Goal: Obtain resource: Obtain resource

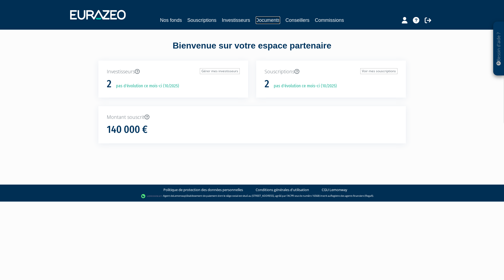
click at [272, 22] on link "Documents" at bounding box center [268, 20] width 25 height 8
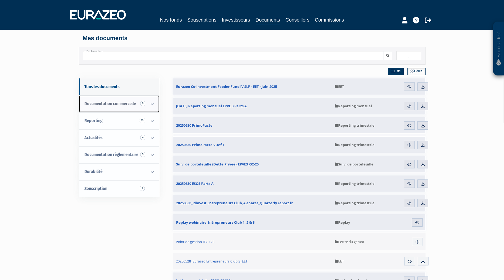
click at [128, 108] on link "Documentation commerciale 5" at bounding box center [119, 103] width 80 height 17
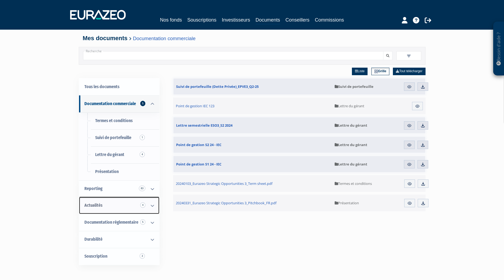
click at [115, 204] on link "Actualités 4" at bounding box center [119, 205] width 80 height 17
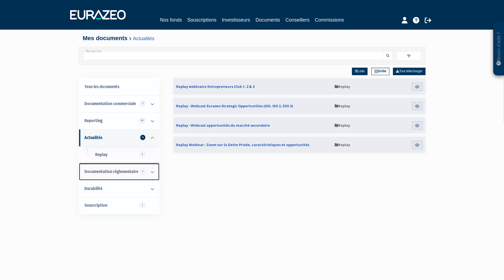
click at [121, 171] on span "Documentation règlementaire 5" at bounding box center [111, 171] width 54 height 5
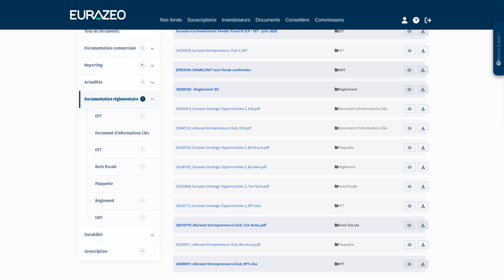
scroll to position [71, 0]
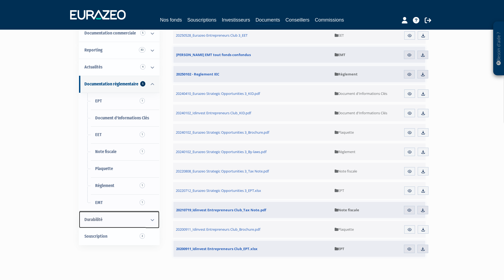
click at [148, 221] on icon at bounding box center [152, 220] width 14 height 17
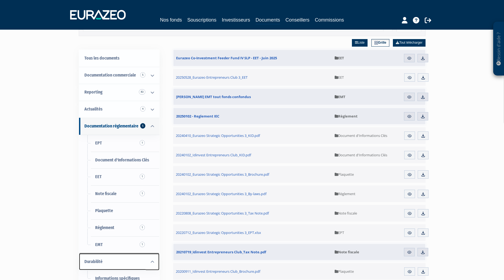
scroll to position [23, 0]
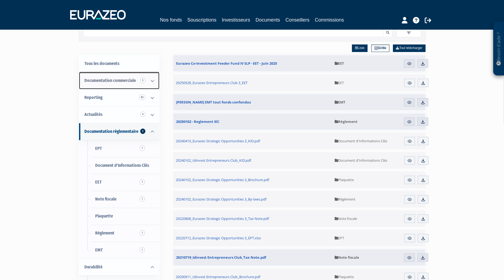
click at [150, 81] on icon at bounding box center [152, 81] width 14 height 17
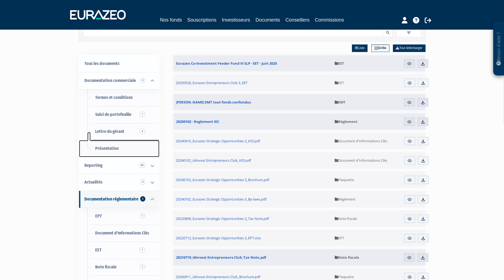
click at [113, 147] on span "Présentation" at bounding box center [106, 148] width 23 height 5
